Goal: Information Seeking & Learning: Learn about a topic

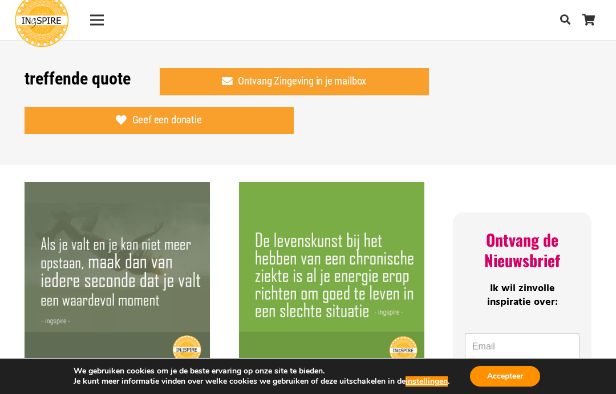
click at [510, 380] on button "Accepteer" at bounding box center [505, 376] width 70 height 21
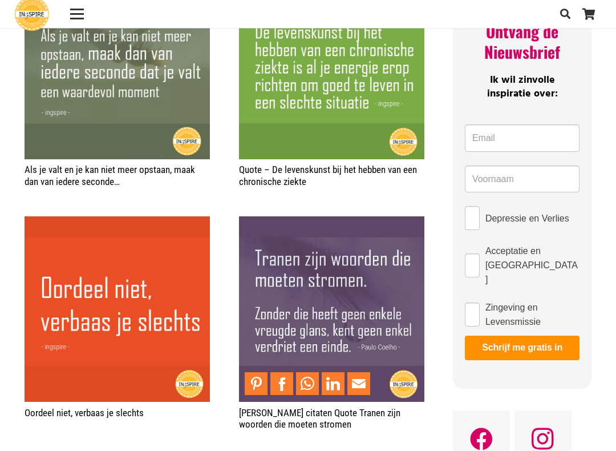
scroll to position [210, 0]
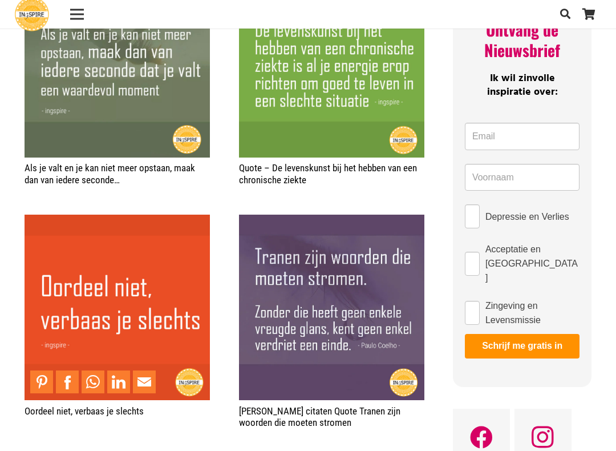
click at [47, 244] on img "Oordeel niet, verbaas je slechts" at bounding box center [117, 307] width 185 height 185
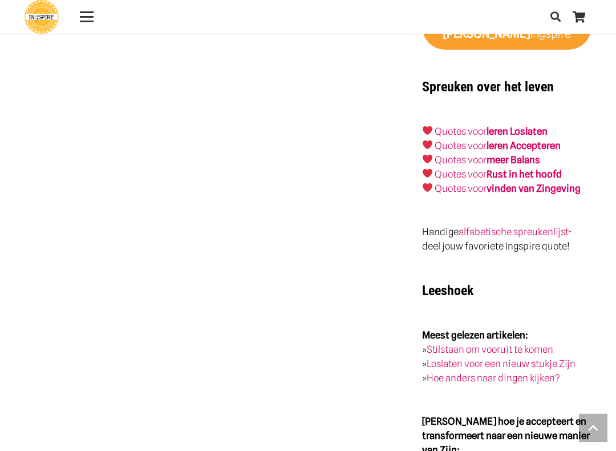
scroll to position [1351, 0]
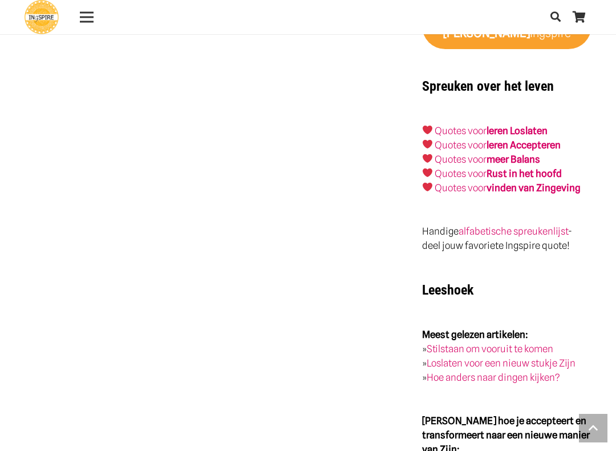
click at [195, 193] on link "Quotes voor vinden van Zingeving" at bounding box center [508, 187] width 146 height 11
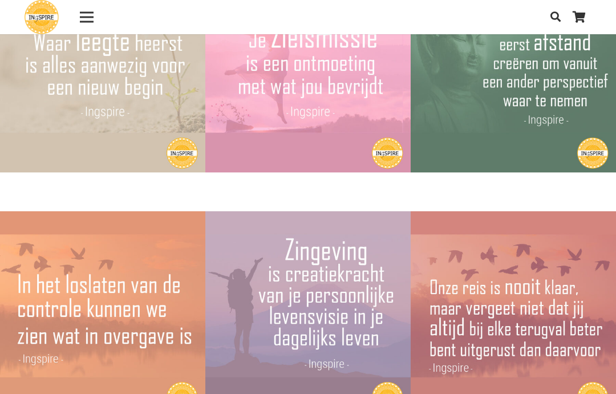
scroll to position [135, 0]
